Goal: Transaction & Acquisition: Purchase product/service

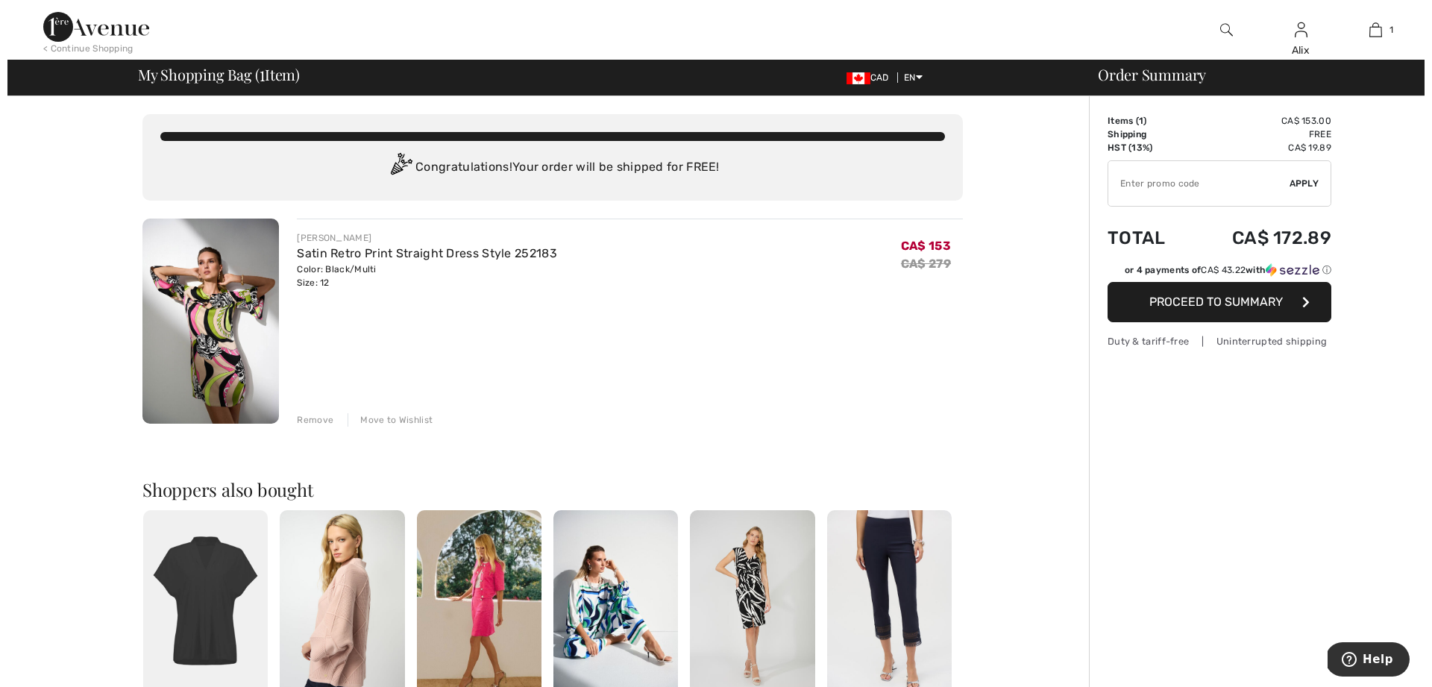
scroll to position [1, 0]
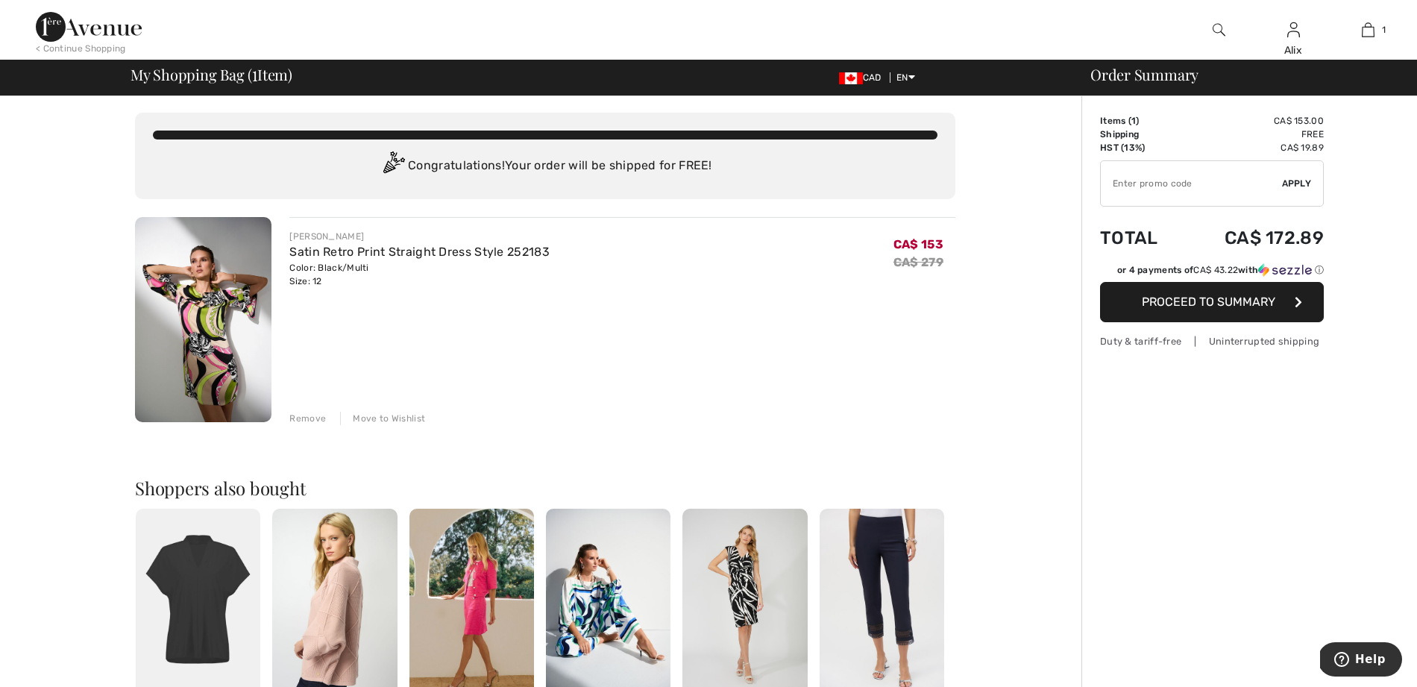
click at [1220, 29] on img at bounding box center [1219, 30] width 13 height 18
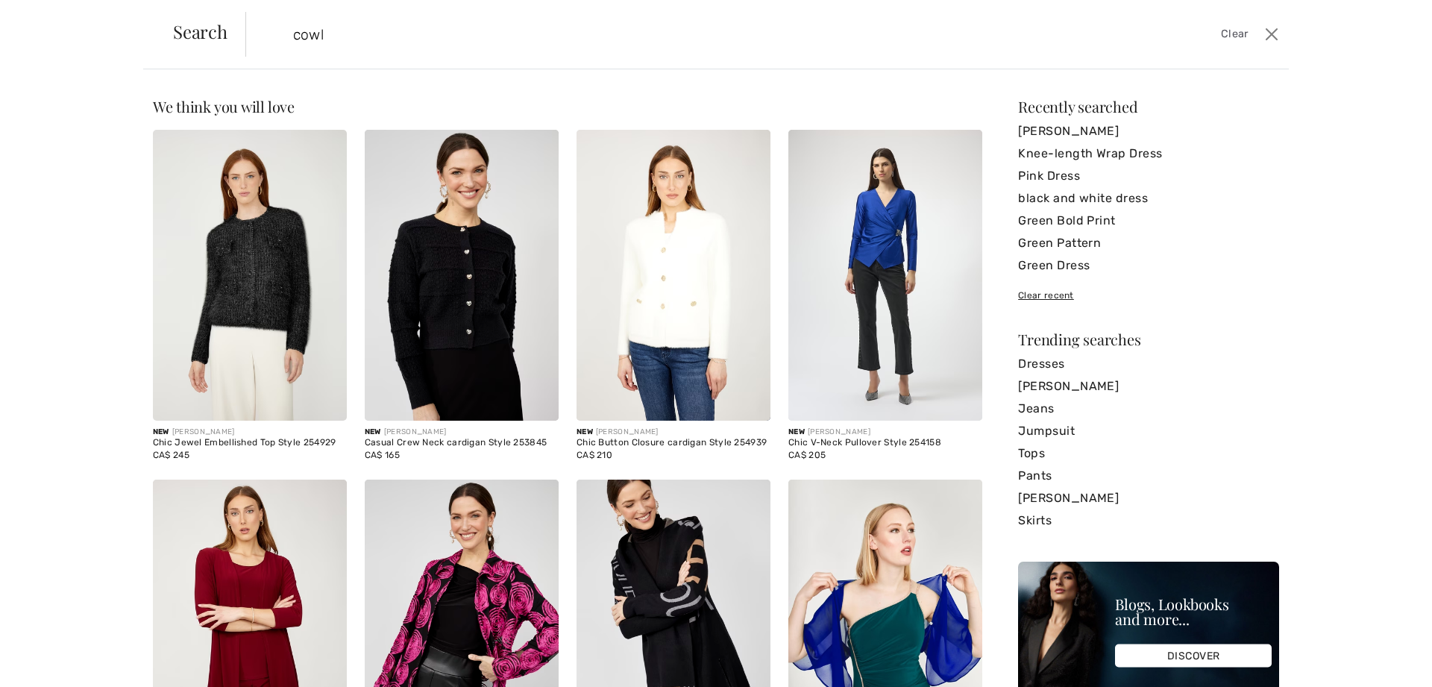
type input "cowl"
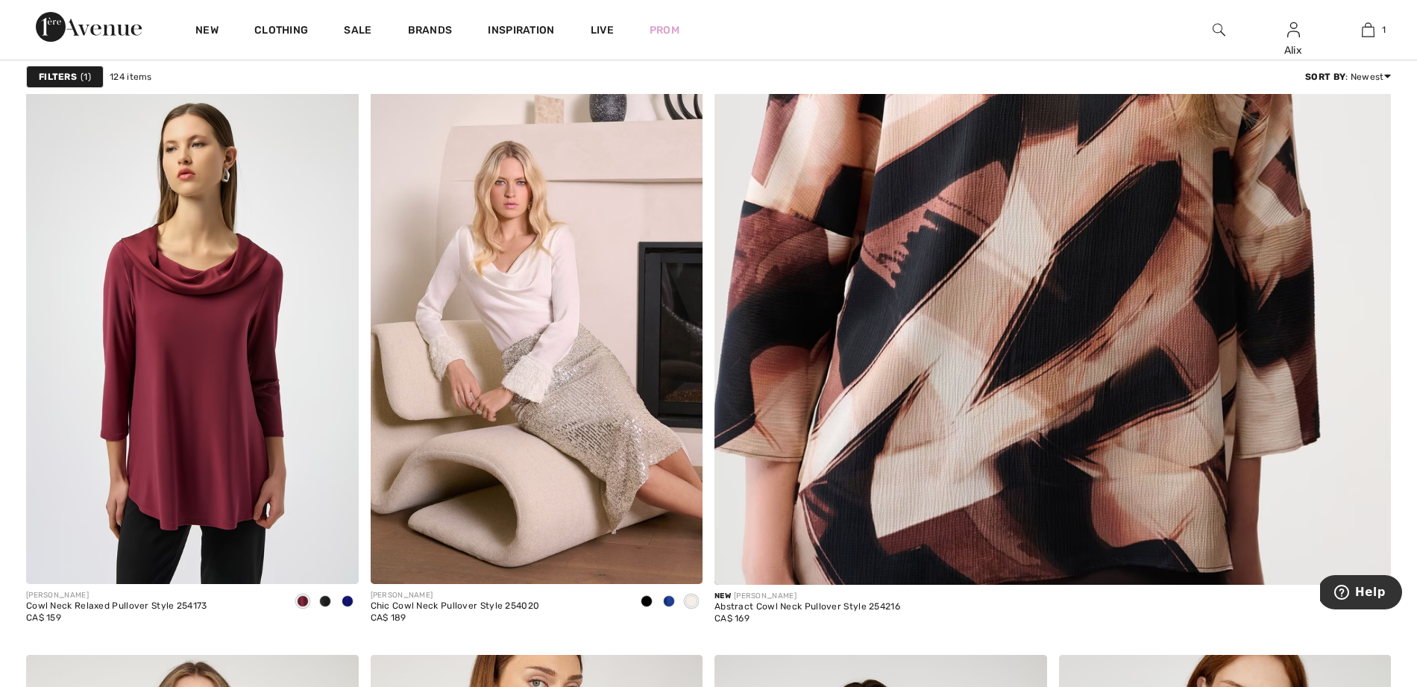
scroll to position [685, 0]
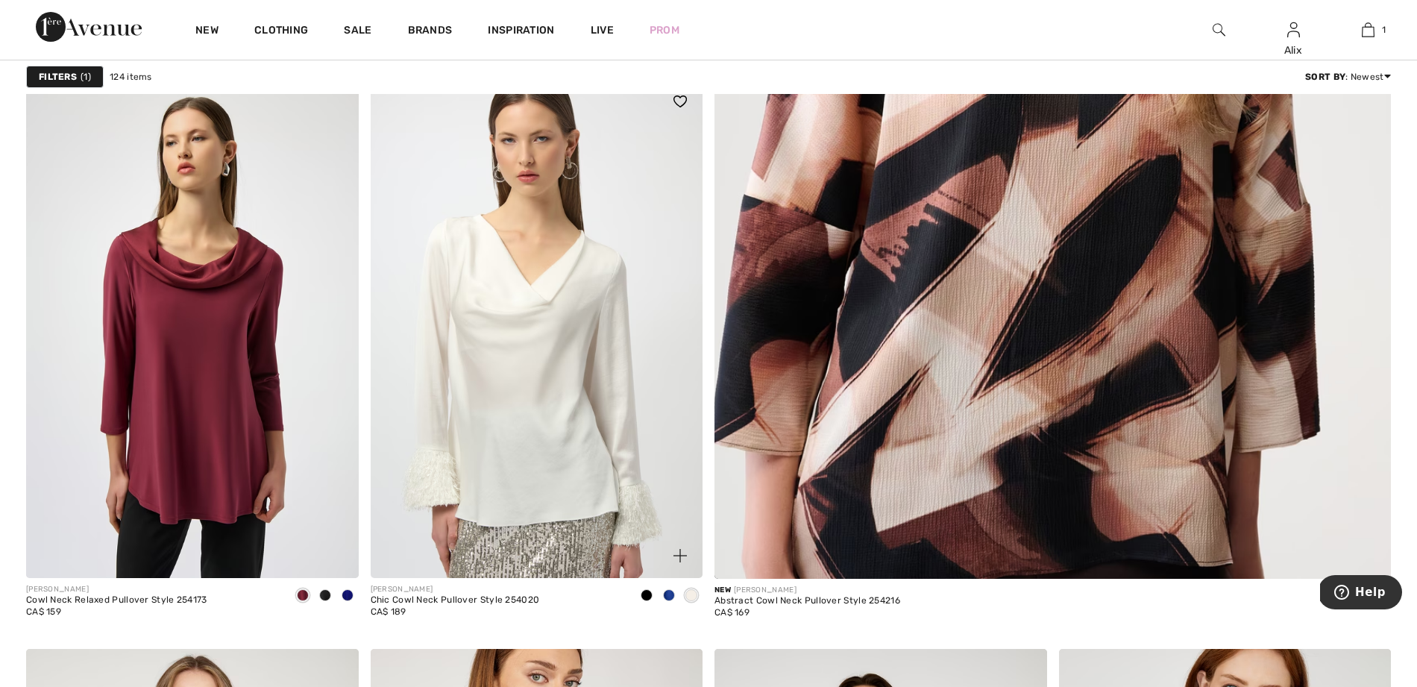
click at [519, 306] on img at bounding box center [537, 328] width 333 height 498
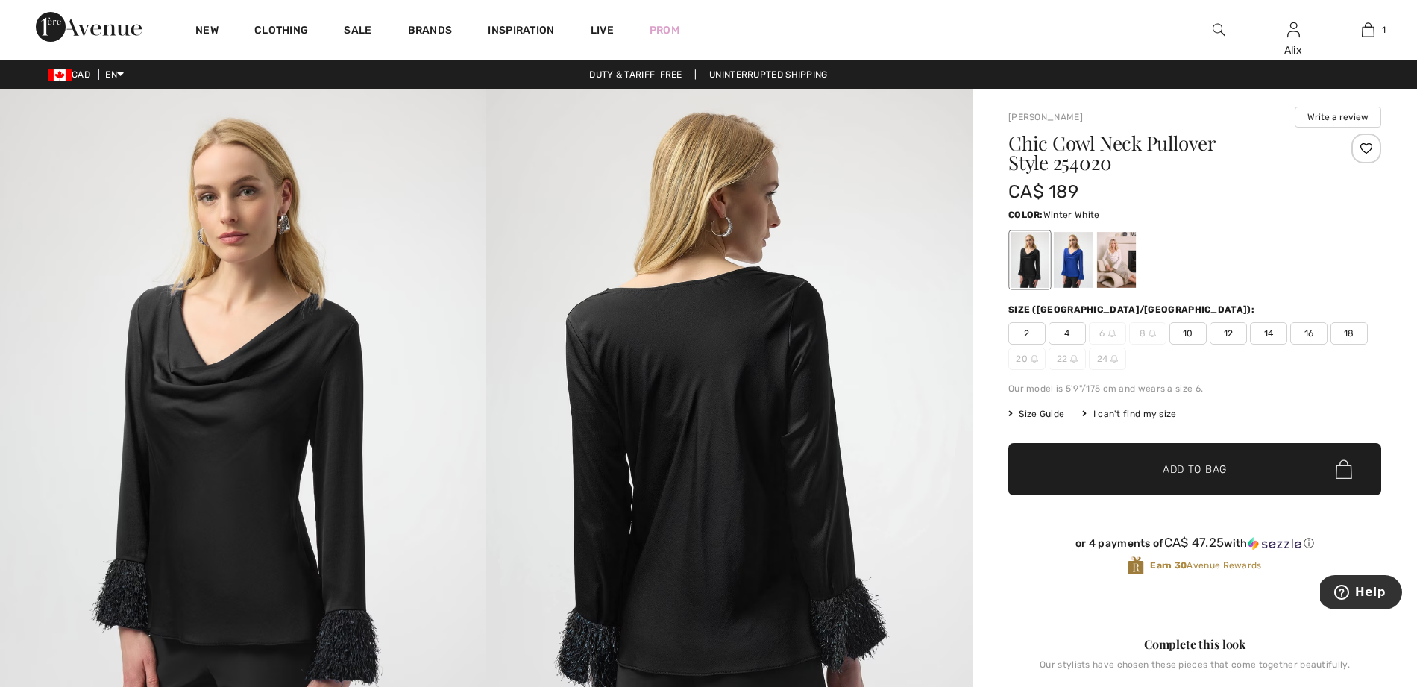
click at [1108, 264] on div at bounding box center [1116, 260] width 39 height 56
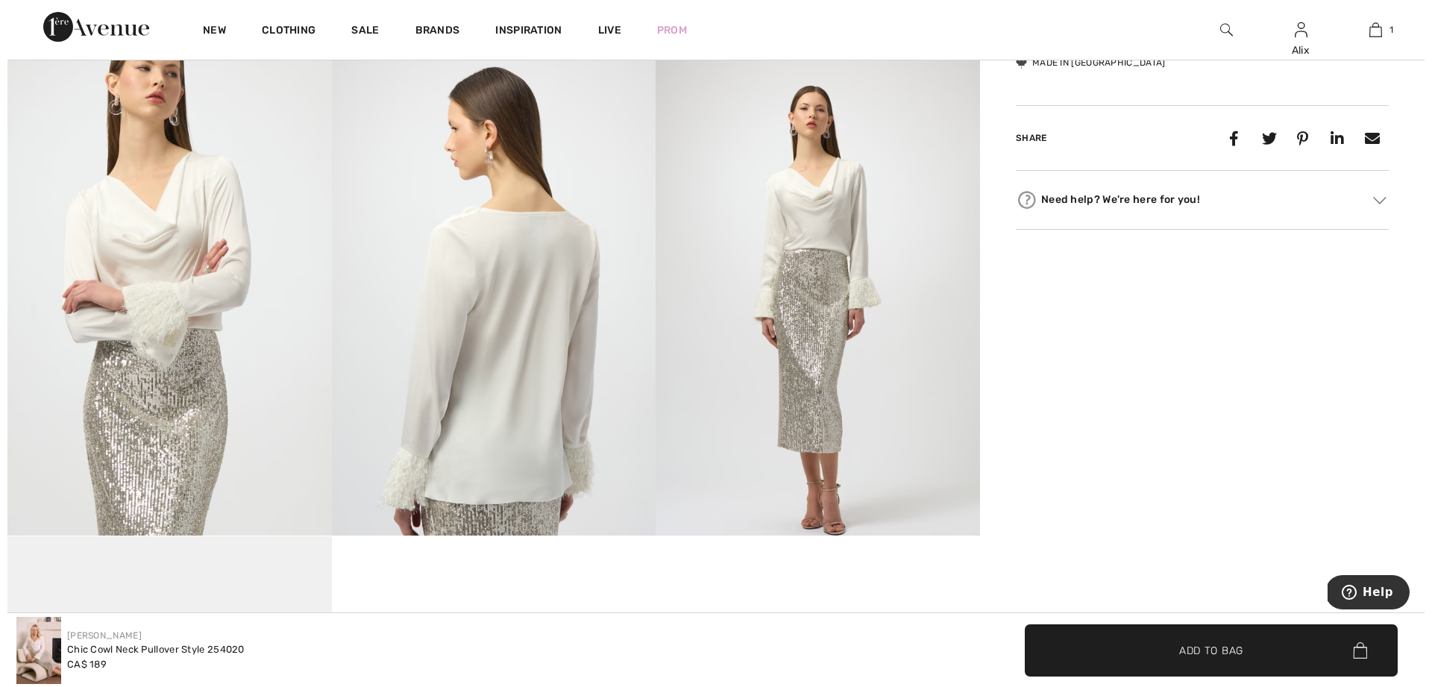
scroll to position [774, 0]
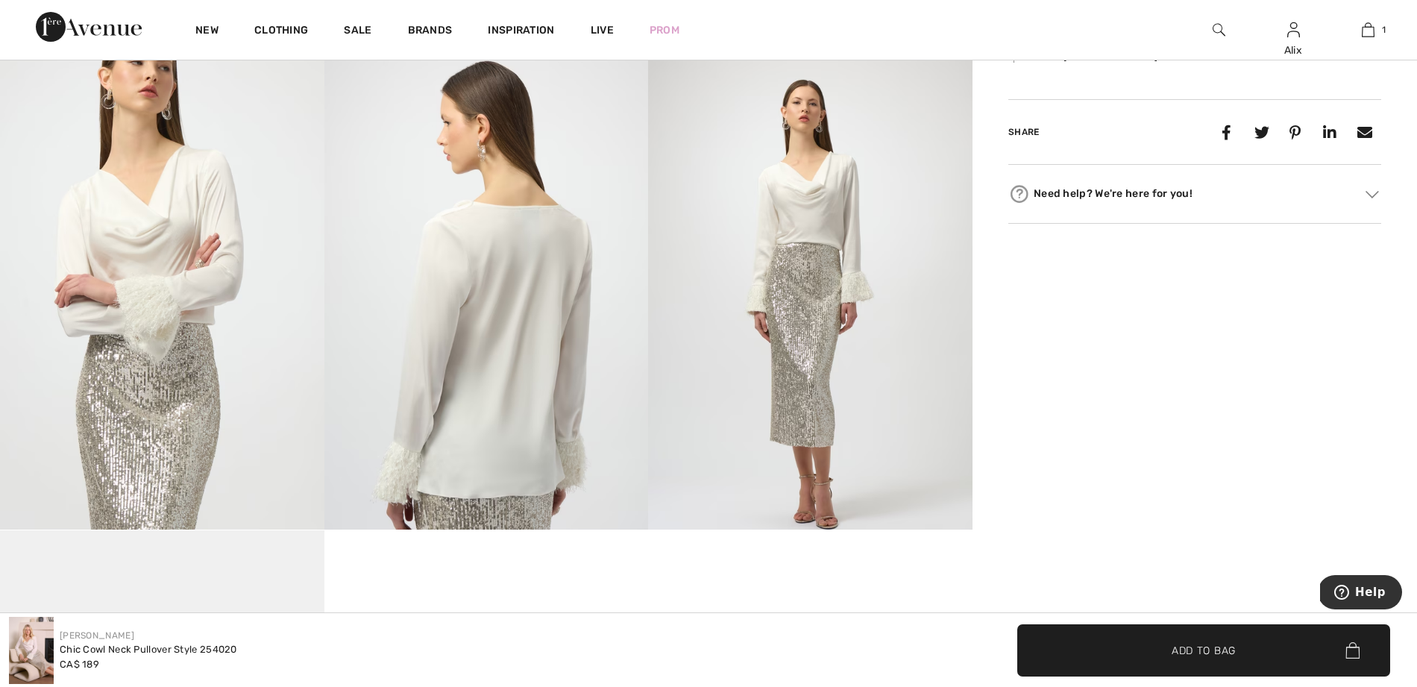
click at [834, 264] on img at bounding box center [810, 287] width 324 height 486
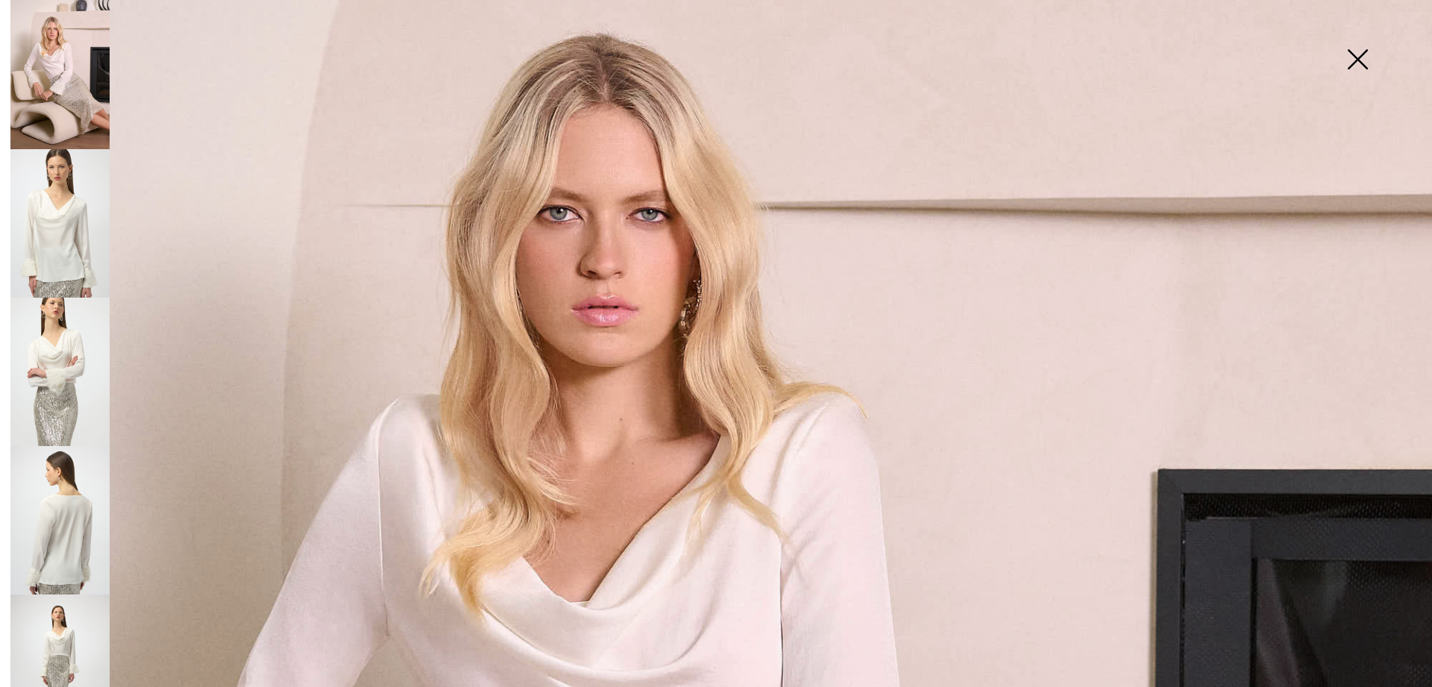
scroll to position [0, 0]
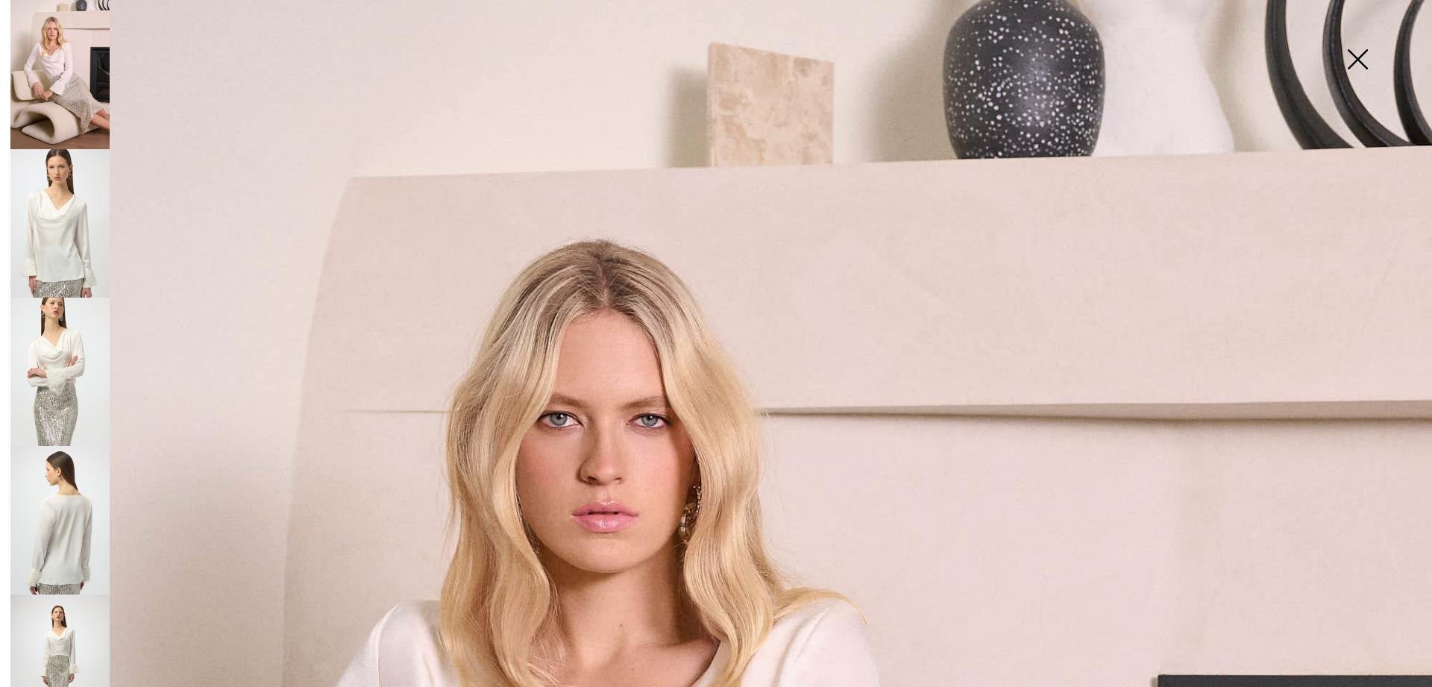
click at [81, 627] on img at bounding box center [59, 668] width 99 height 148
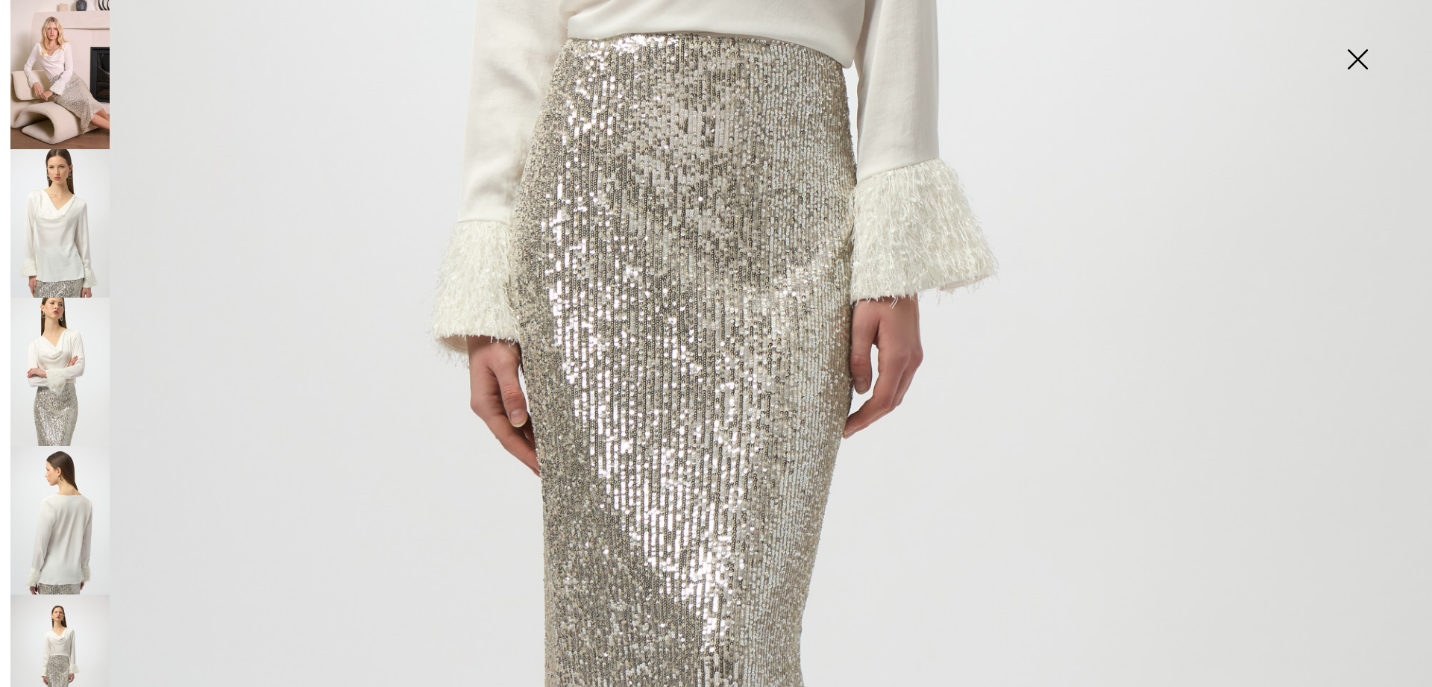
scroll to position [956, 0]
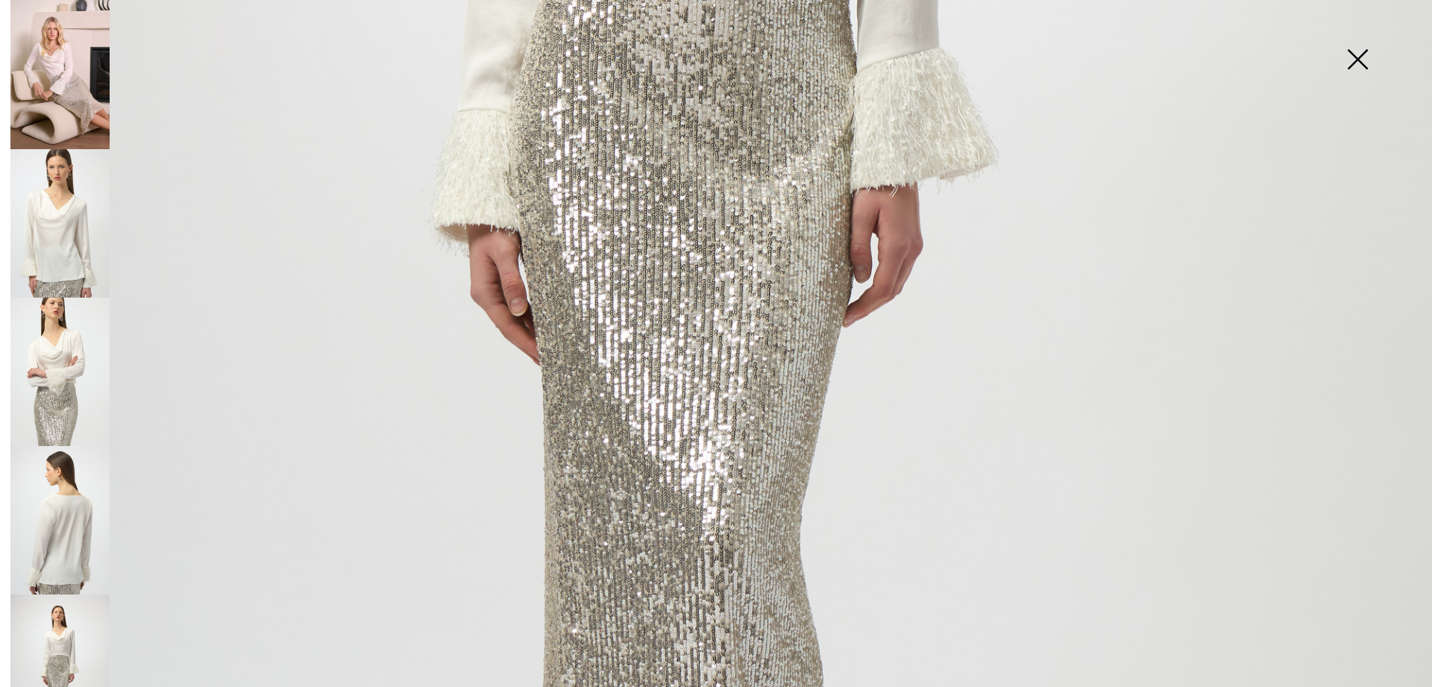
click at [78, 365] on img at bounding box center [59, 372] width 99 height 148
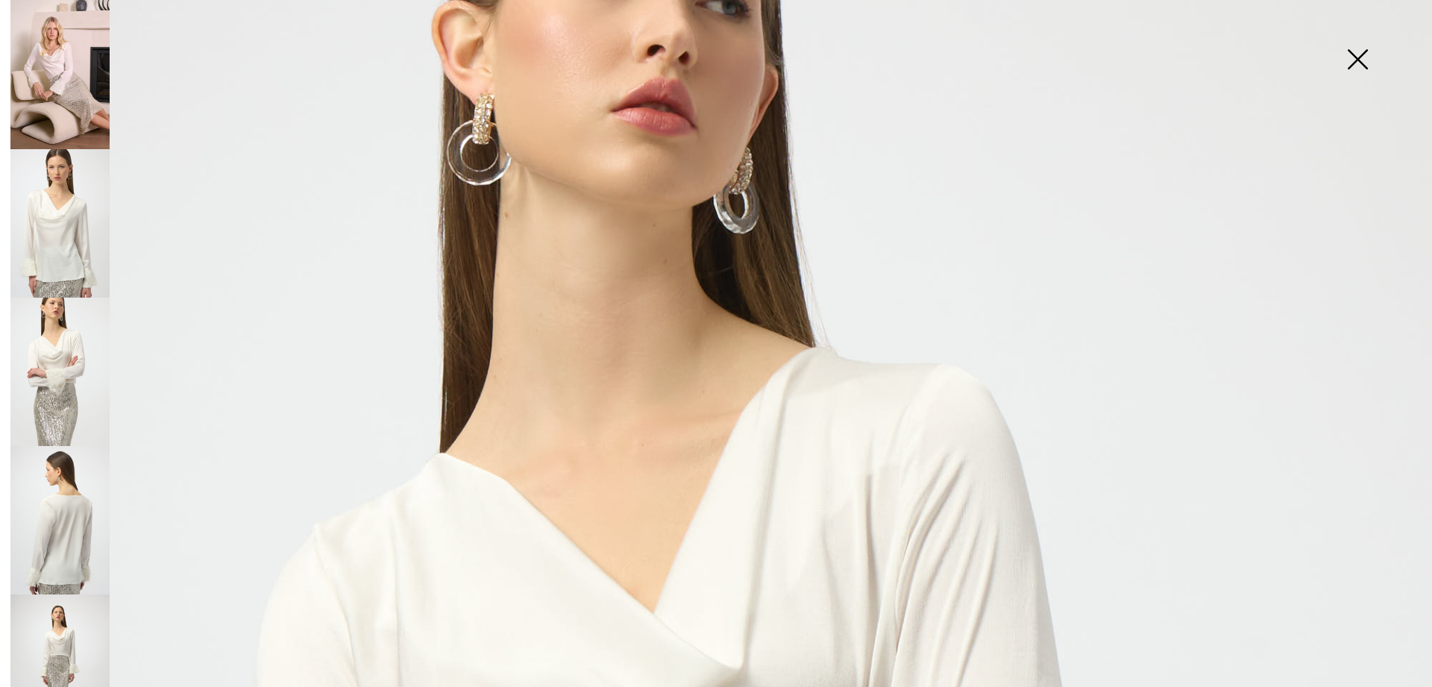
scroll to position [0, 0]
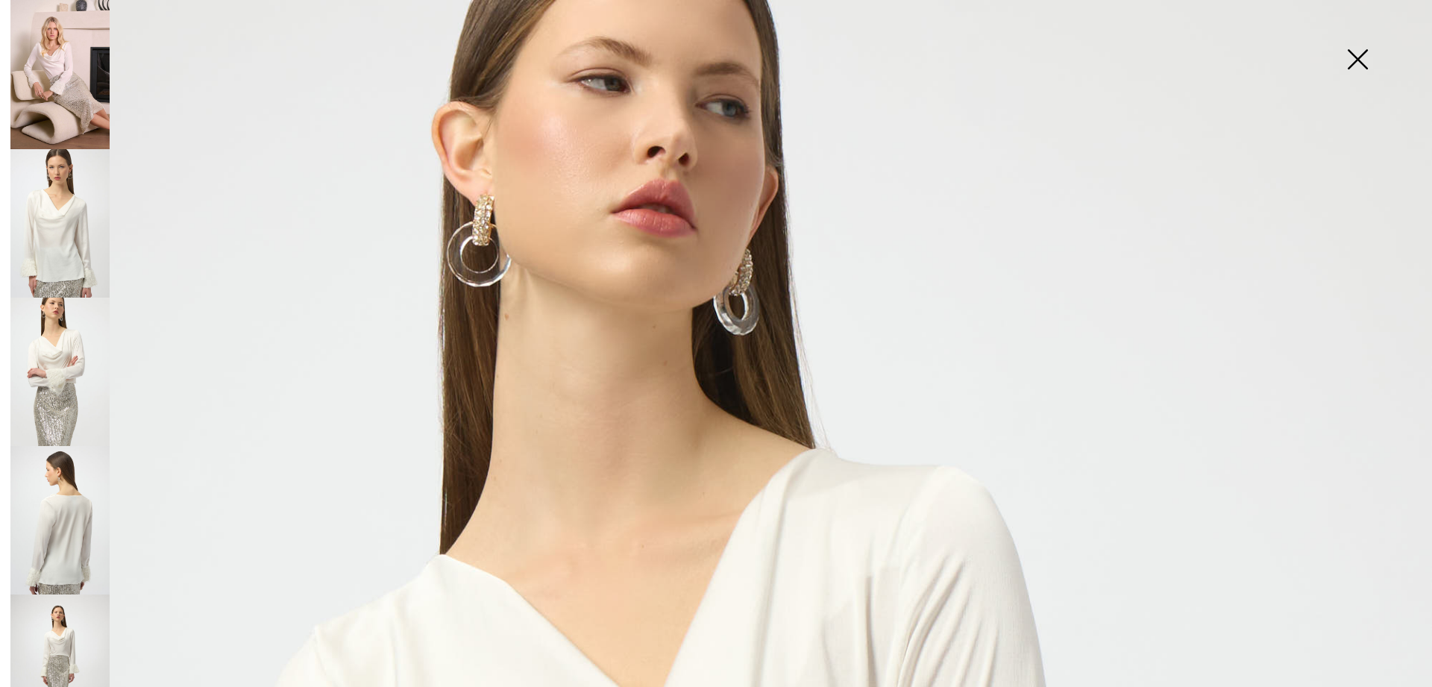
click at [81, 219] on img at bounding box center [59, 223] width 99 height 148
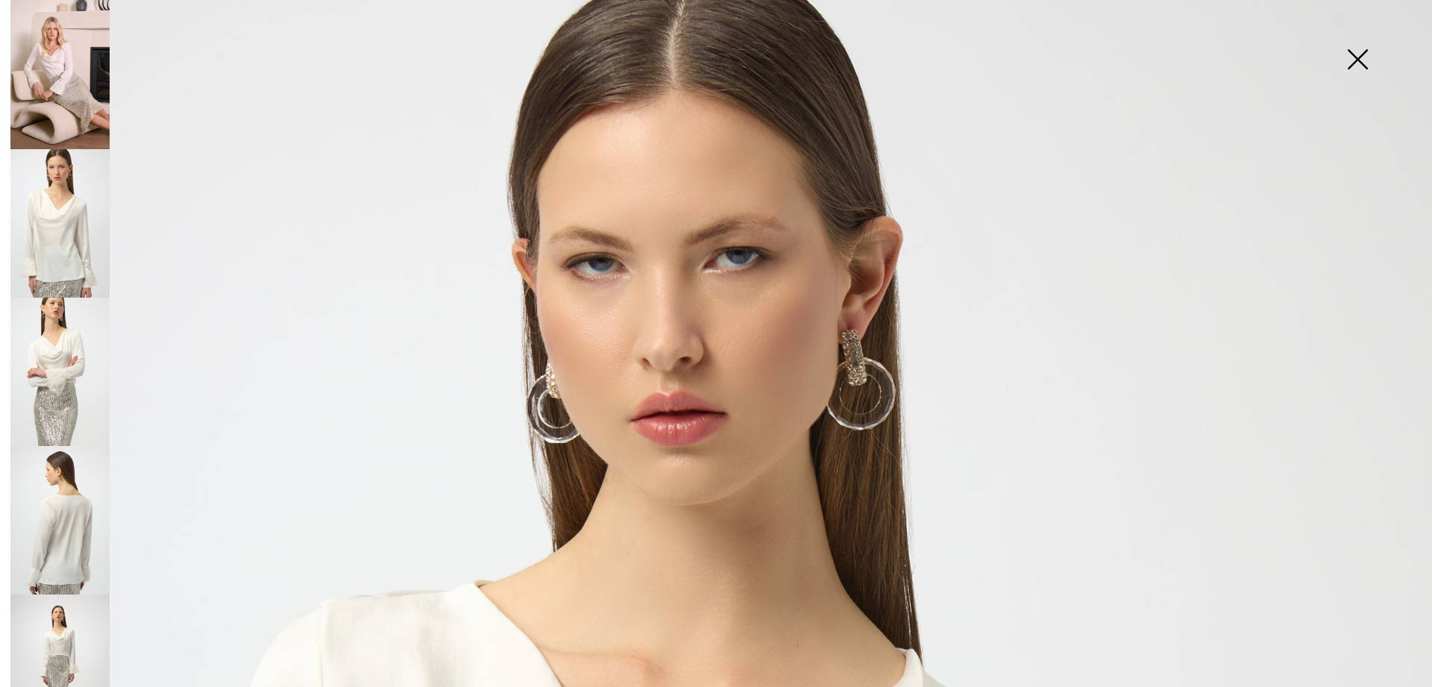
click at [98, 67] on img at bounding box center [59, 74] width 99 height 149
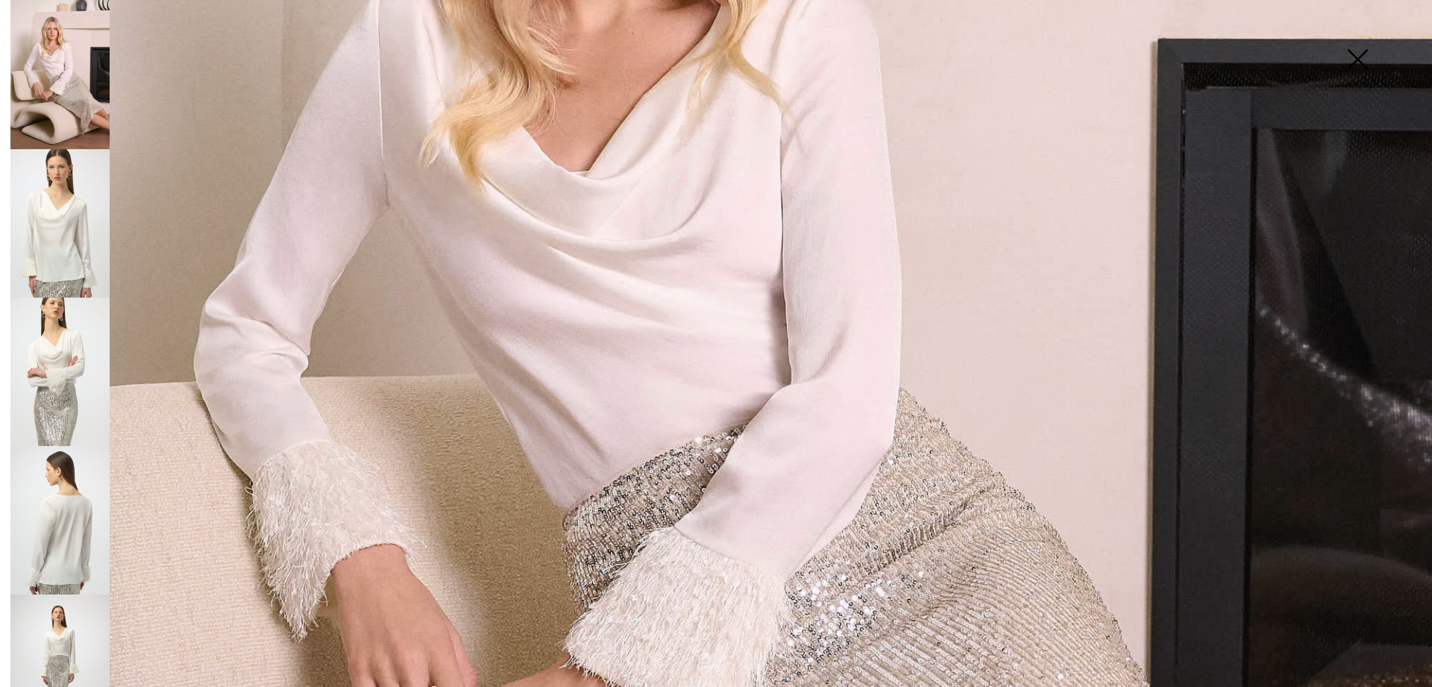
scroll to position [707, 0]
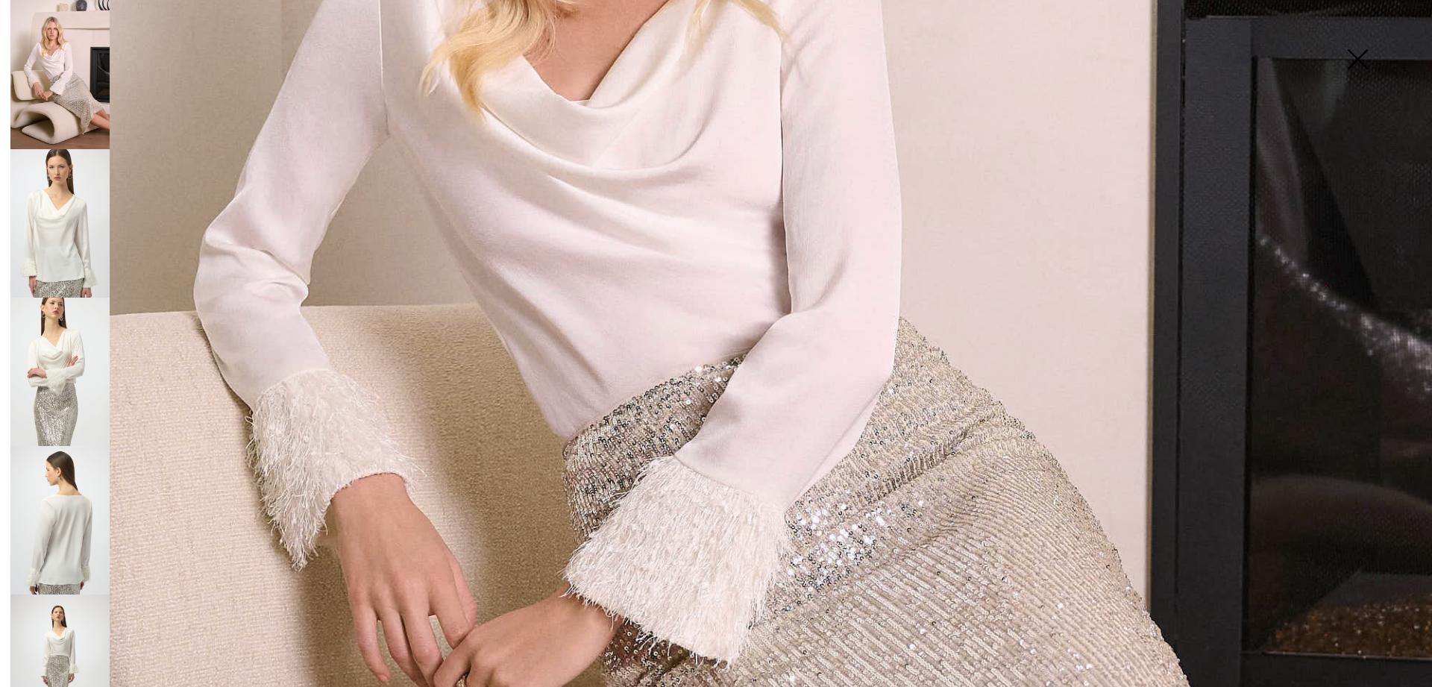
click at [54, 499] on img at bounding box center [59, 520] width 99 height 148
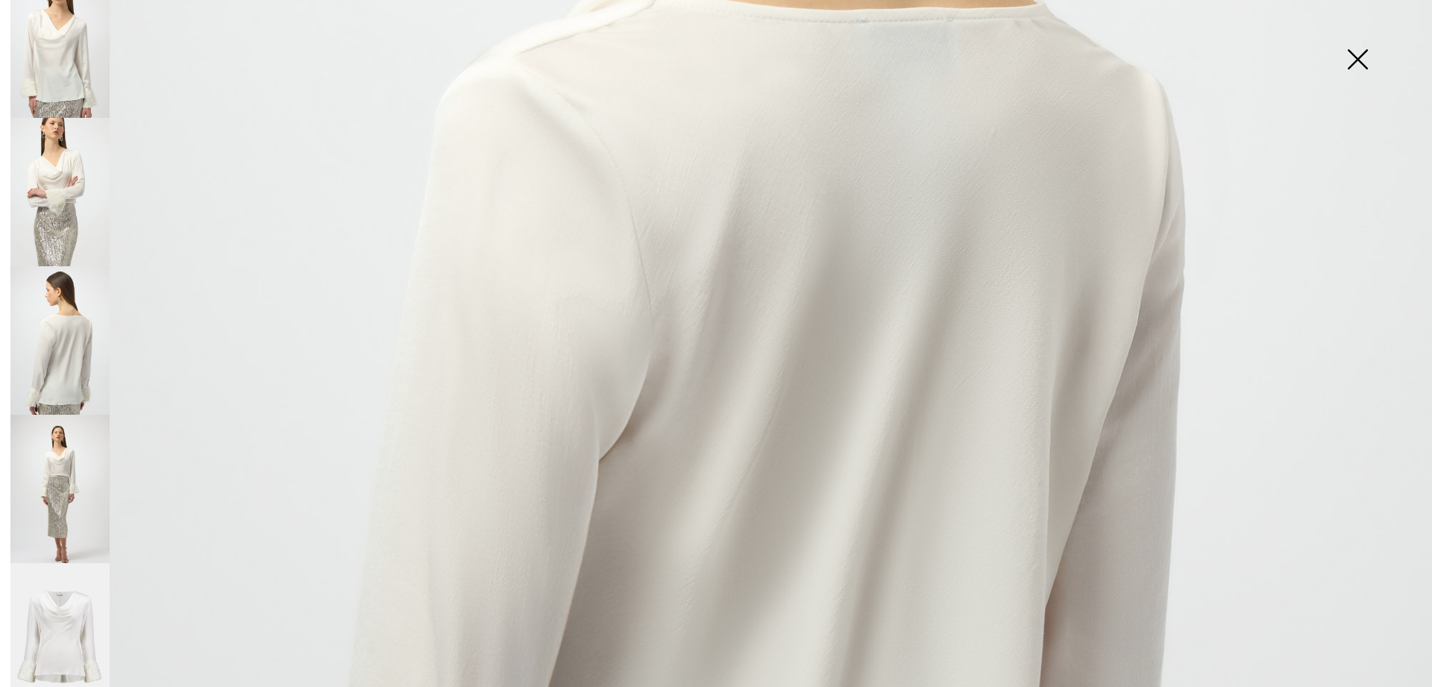
scroll to position [178, 0]
click at [72, 565] on img at bounding box center [59, 639] width 99 height 148
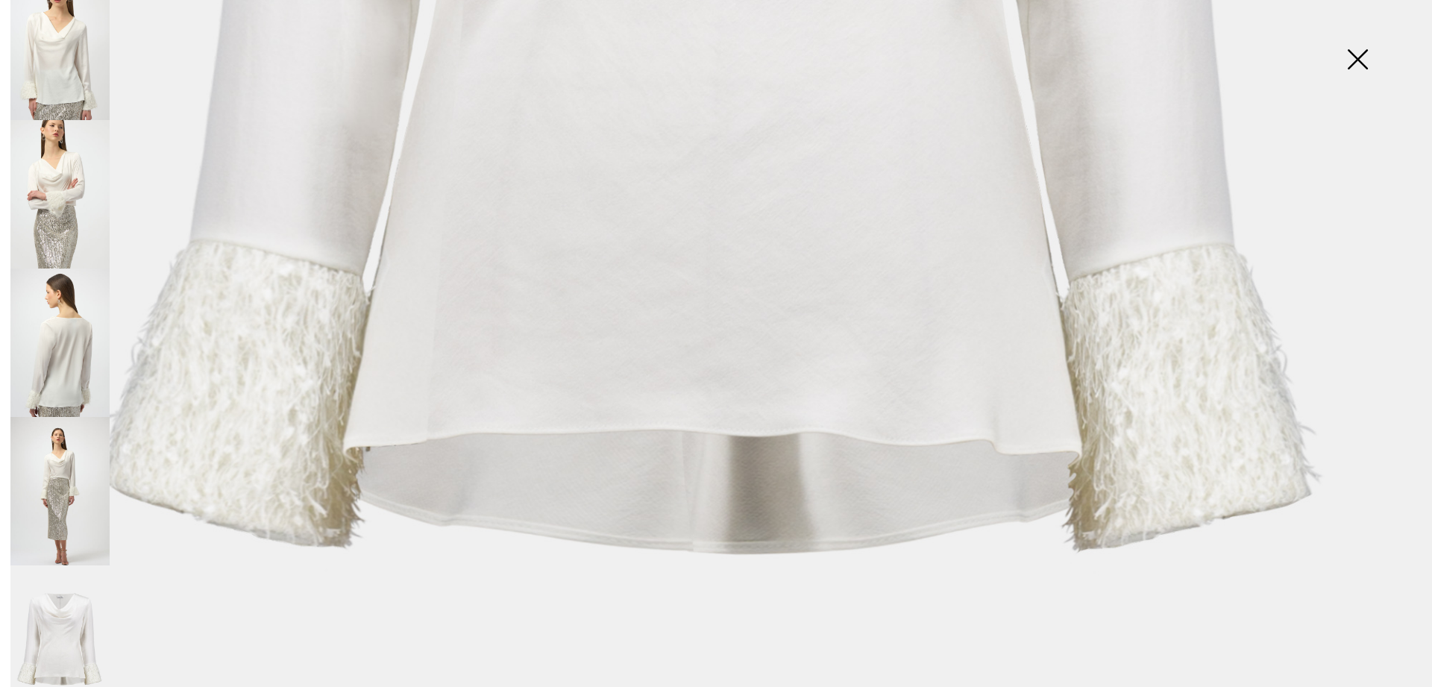
scroll to position [0, 0]
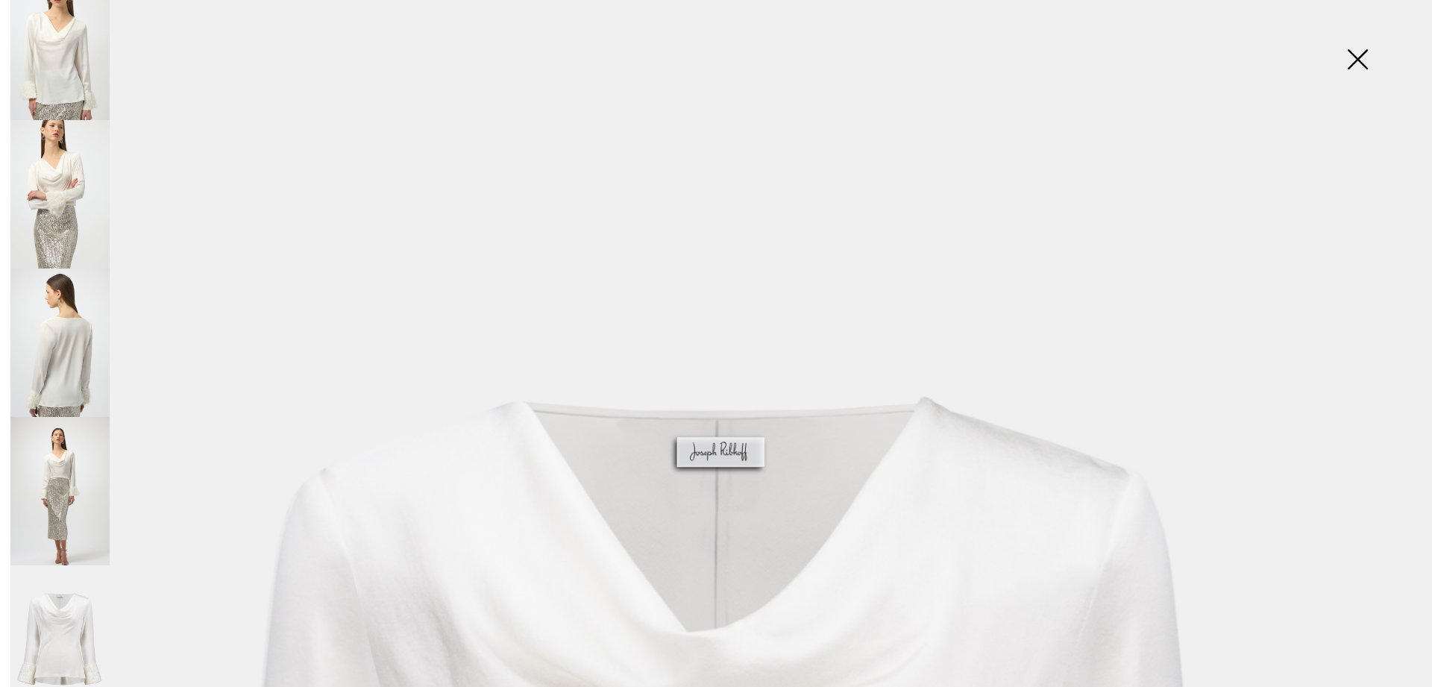
click at [81, 60] on img at bounding box center [59, 46] width 99 height 148
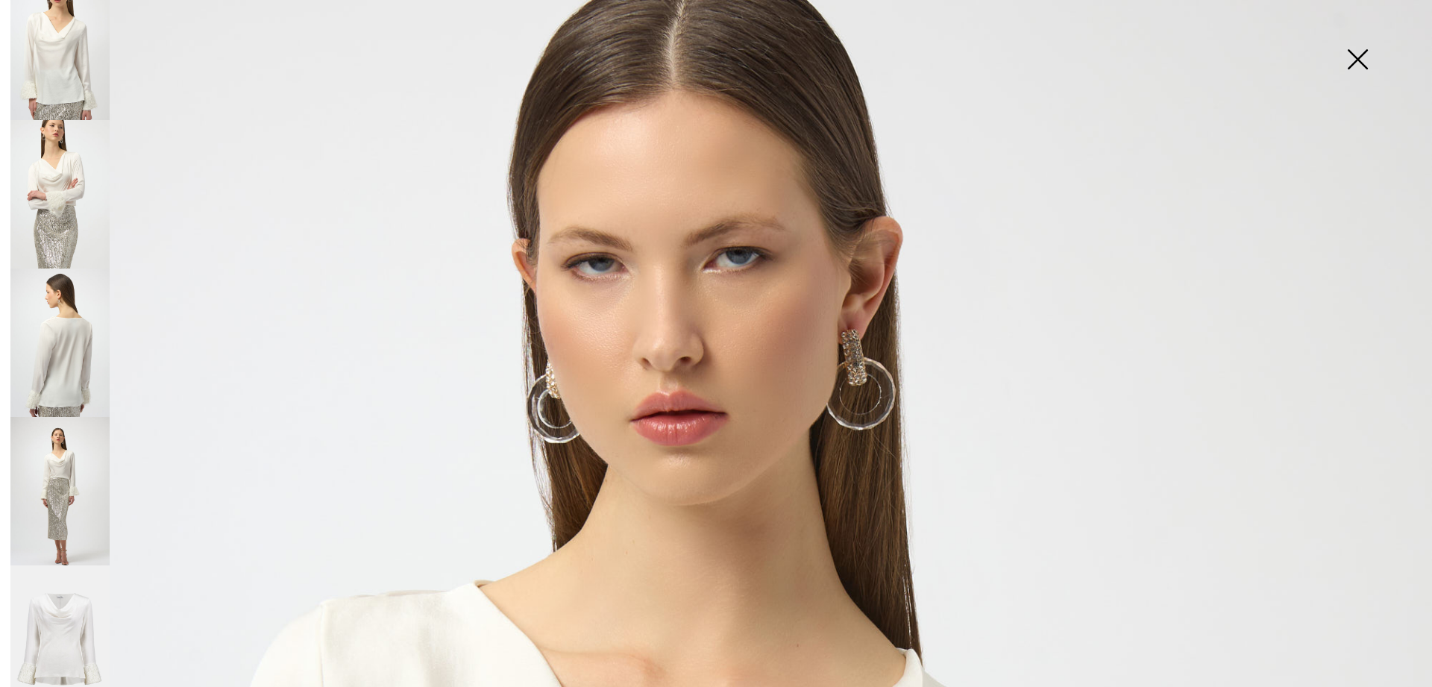
click at [96, 201] on img at bounding box center [59, 194] width 99 height 148
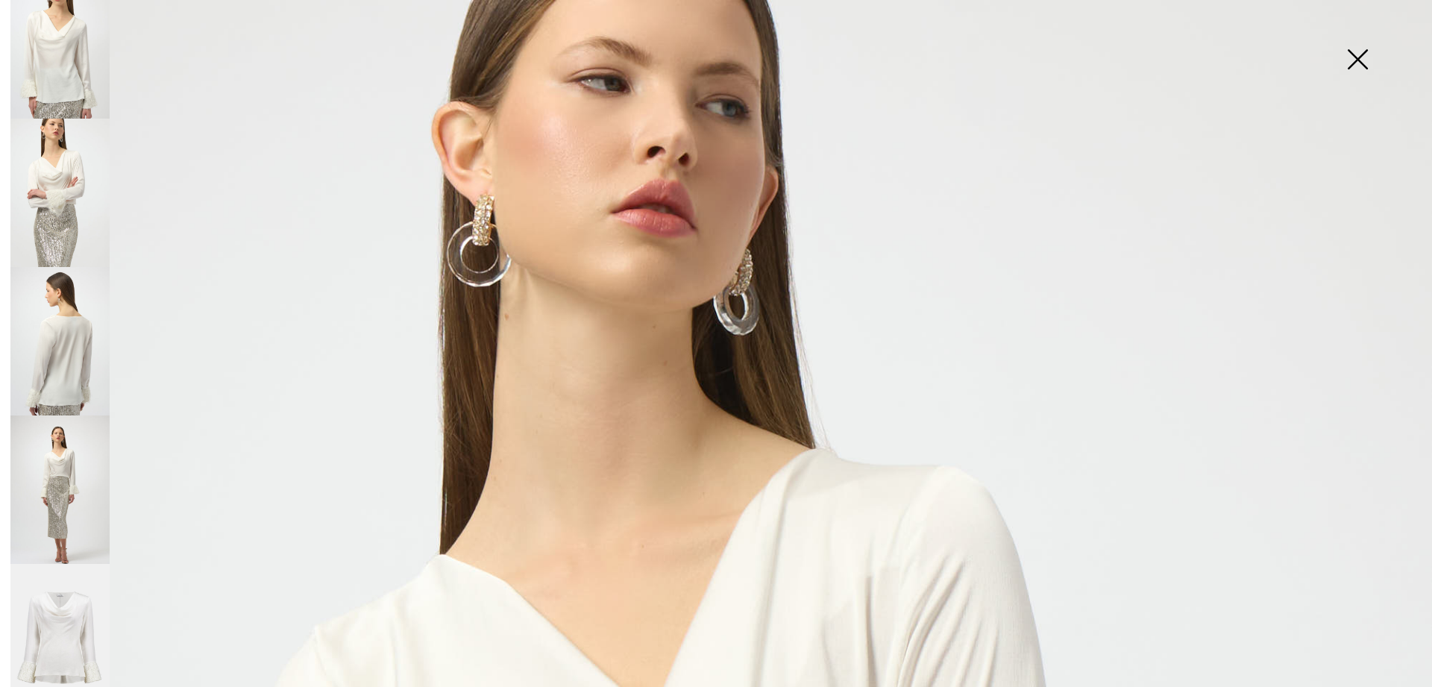
scroll to position [178, 0]
